Goal: Communication & Community: Answer question/provide support

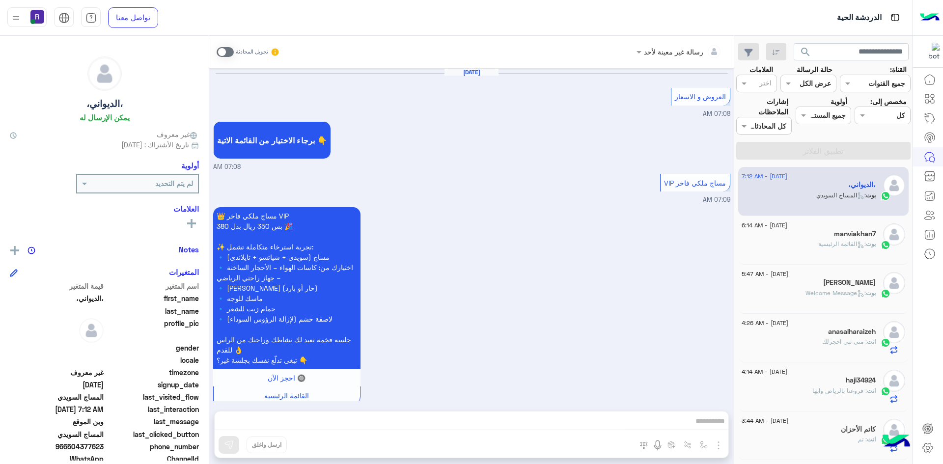
scroll to position [1361, 0]
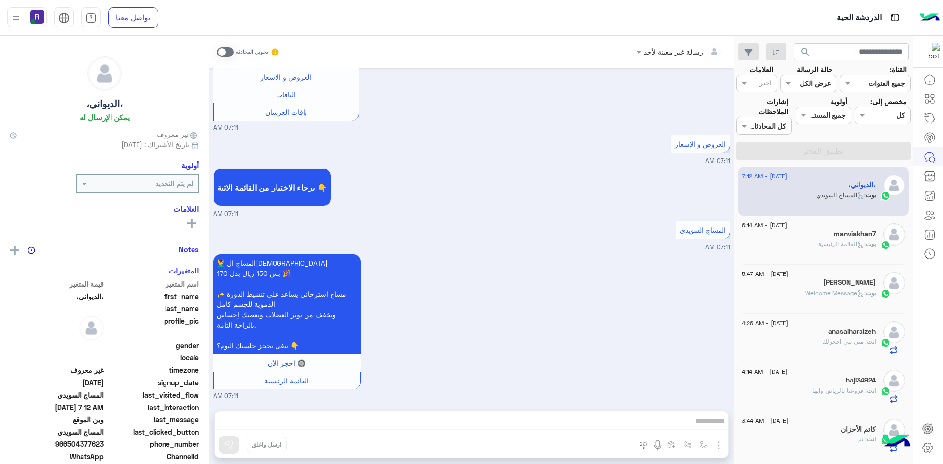
click at [802, 229] on div "[DATE] - 6:14 AM" at bounding box center [809, 227] width 134 height 6
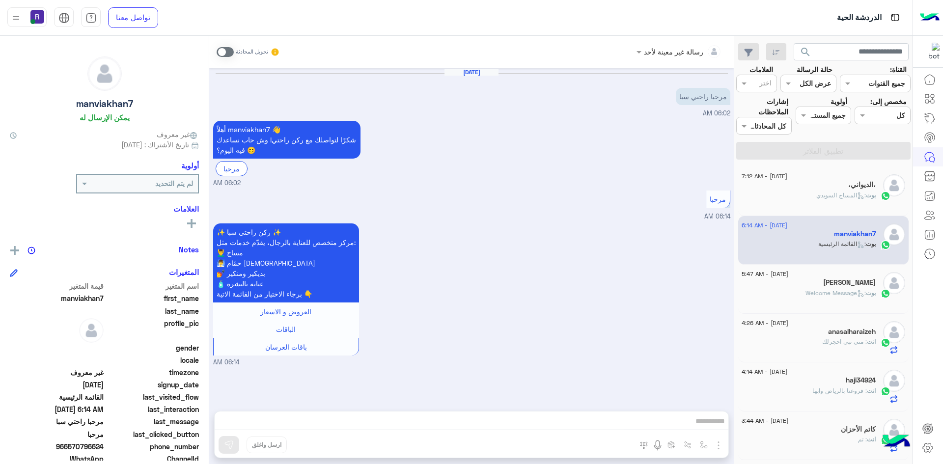
click at [795, 280] on div "[PERSON_NAME]" at bounding box center [809, 284] width 134 height 10
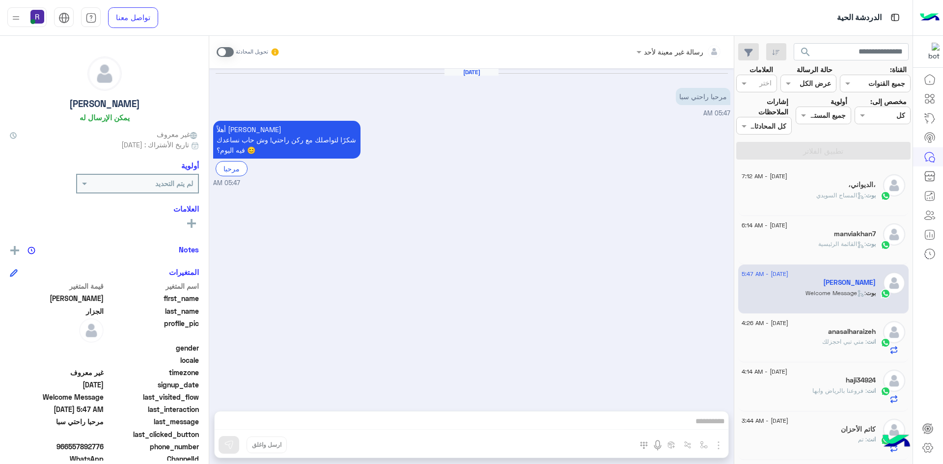
click at [816, 201] on div "بوت : المساج ال[DEMOGRAPHIC_DATA]" at bounding box center [809, 199] width 134 height 17
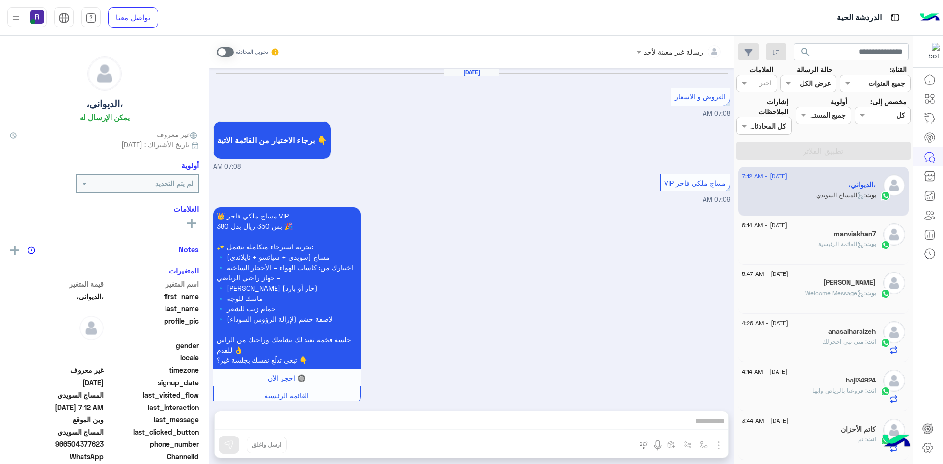
scroll to position [1361, 0]
